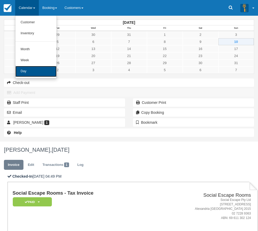
click at [29, 72] on link "Day" at bounding box center [35, 71] width 41 height 11
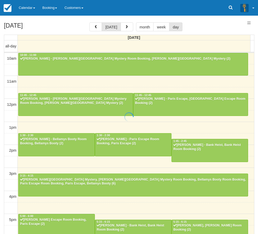
select select
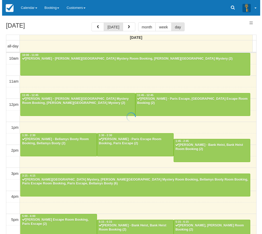
scroll to position [106, 0]
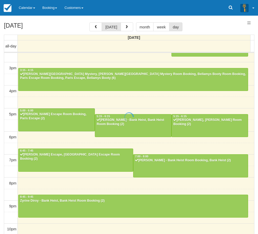
select select
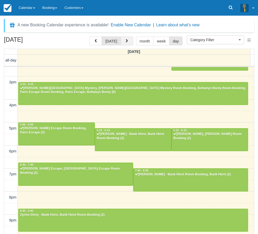
click at [126, 45] on button "button" at bounding box center [127, 41] width 13 height 9
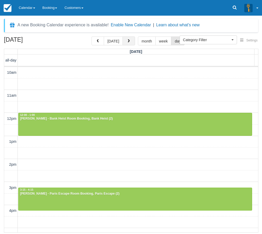
click at [129, 38] on button "button" at bounding box center [129, 41] width 13 height 9
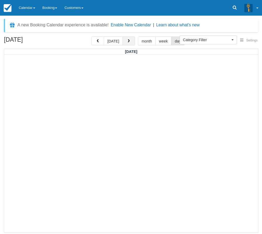
click at [130, 41] on button "button" at bounding box center [129, 41] width 13 height 9
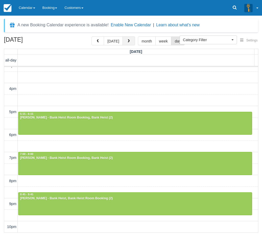
click at [127, 43] on button "button" at bounding box center [129, 41] width 13 height 9
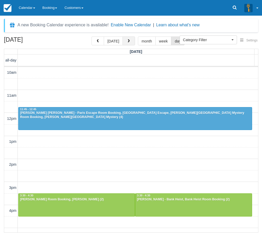
click at [127, 43] on span "button" at bounding box center [129, 41] width 4 height 4
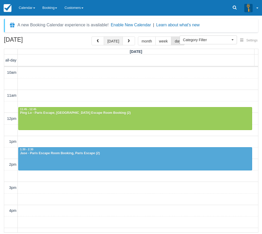
click at [119, 38] on button "today" at bounding box center [113, 41] width 19 height 9
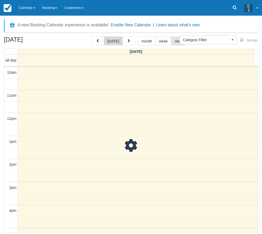
scroll to position [122, 0]
